Goal: Find specific page/section: Find specific page/section

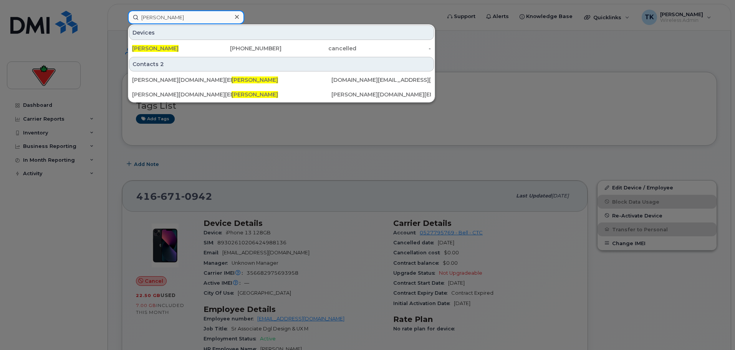
drag, startPoint x: 182, startPoint y: 18, endPoint x: 51, endPoint y: 8, distance: 131.7
click at [122, 10] on div "daniel rich Devices Daniel Rich 403-561-3060 cancelled - Contacts 2 dan.rich@in…" at bounding box center [282, 17] width 320 height 14
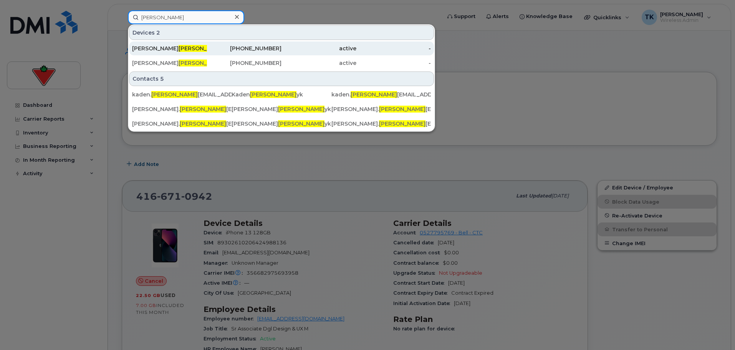
type input "maslan"
click at [179, 48] on span "Maslan" at bounding box center [202, 48] width 46 height 7
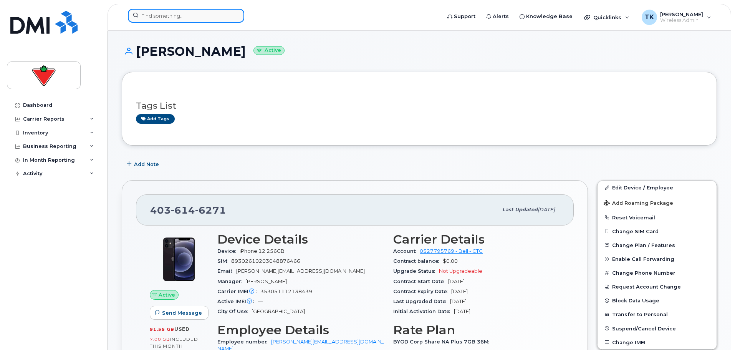
click at [181, 17] on input at bounding box center [186, 16] width 116 height 14
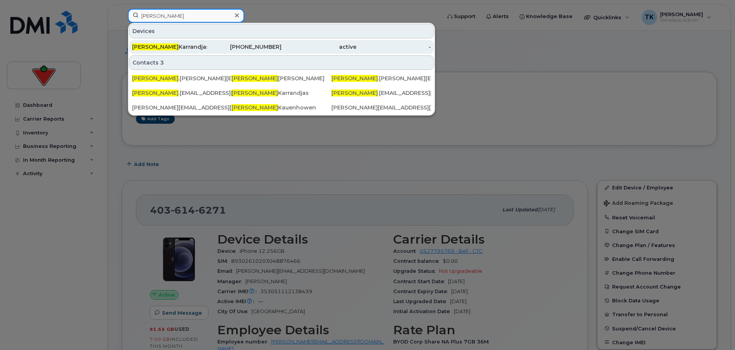
type input "corrina"
click at [182, 47] on div "Corrina Karrandjas" at bounding box center [169, 47] width 75 height 8
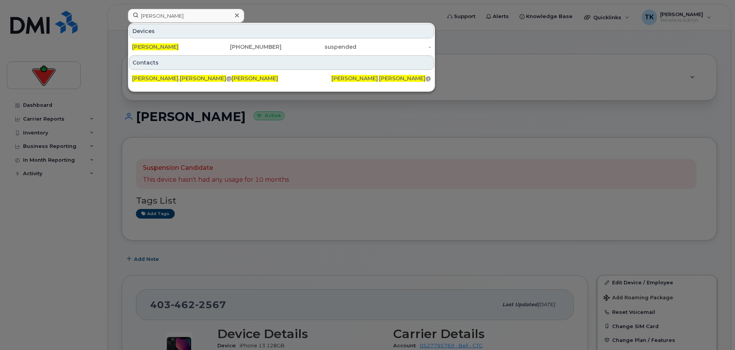
scroll to position [192, 0]
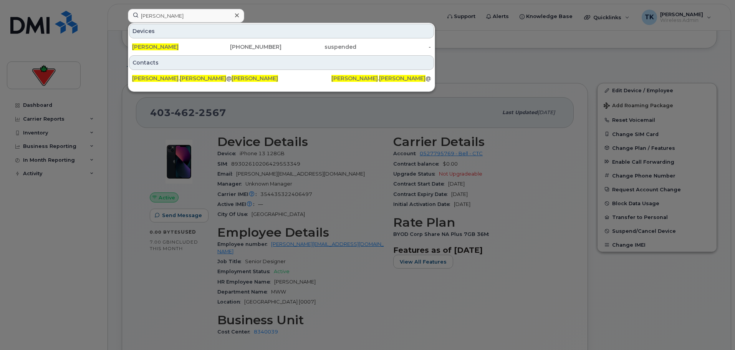
click at [336, 8] on div at bounding box center [367, 175] width 735 height 350
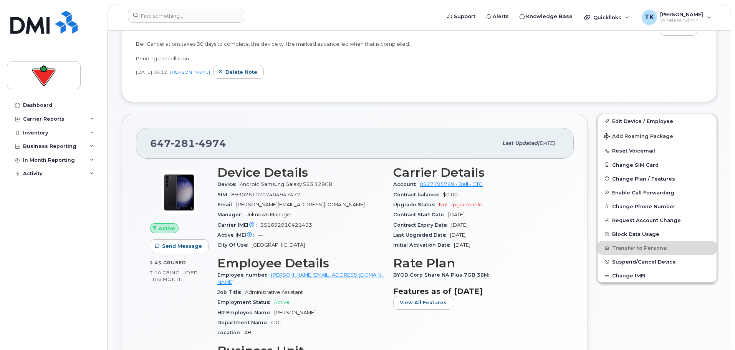
scroll to position [154, 0]
click at [490, 76] on div "[DATE] 06:12 [PERSON_NAME] note" at bounding box center [419, 71] width 567 height 14
